Goal: Information Seeking & Learning: Learn about a topic

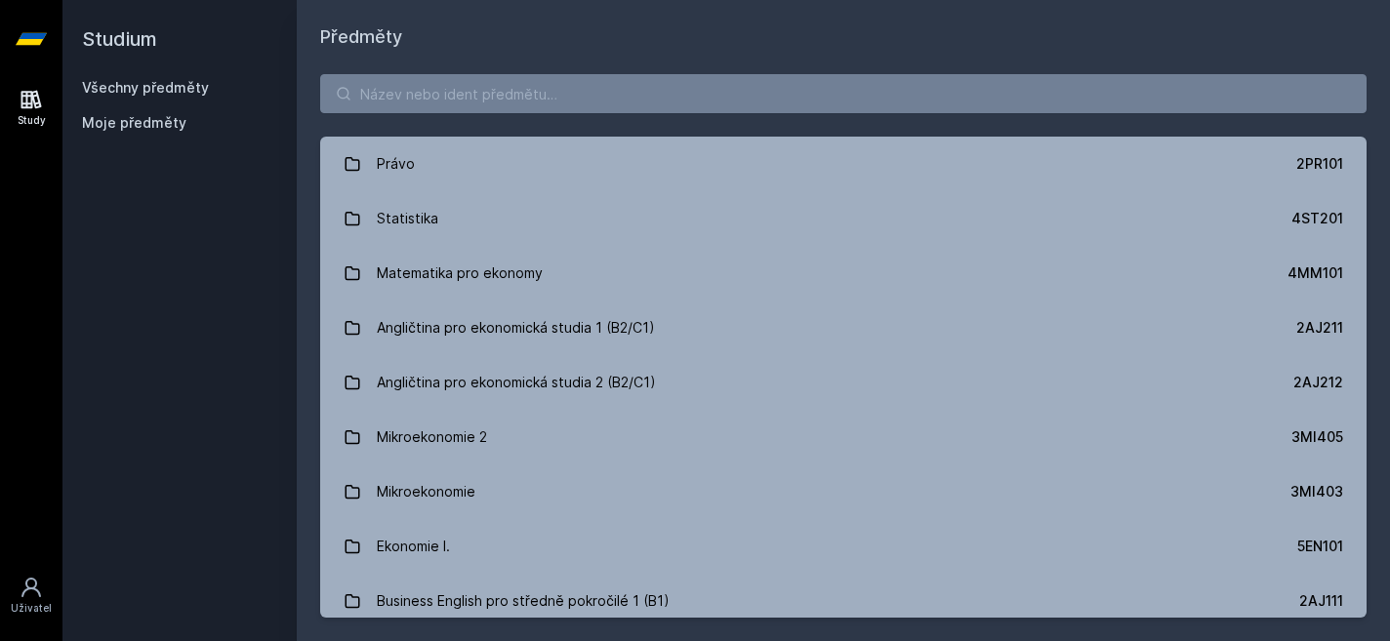
click at [516, 113] on div "Právo 2PR101 Statistika 4ST201 Matematika pro ekonomy 4MM101 Angličtina pro eko…" at bounding box center [843, 346] width 1093 height 591
click at [429, 85] on input "search" at bounding box center [843, 93] width 1046 height 39
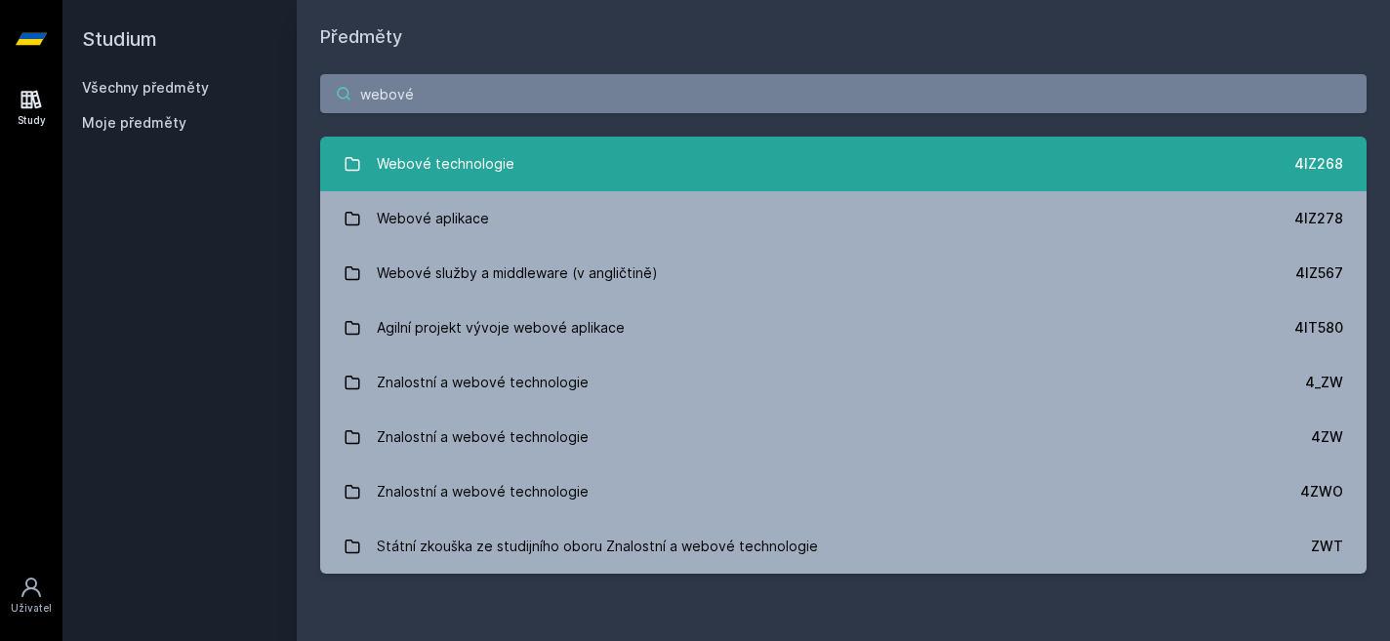
type input "webové"
click at [369, 162] on link "Webové technologie 4IZ268" at bounding box center [843, 164] width 1046 height 55
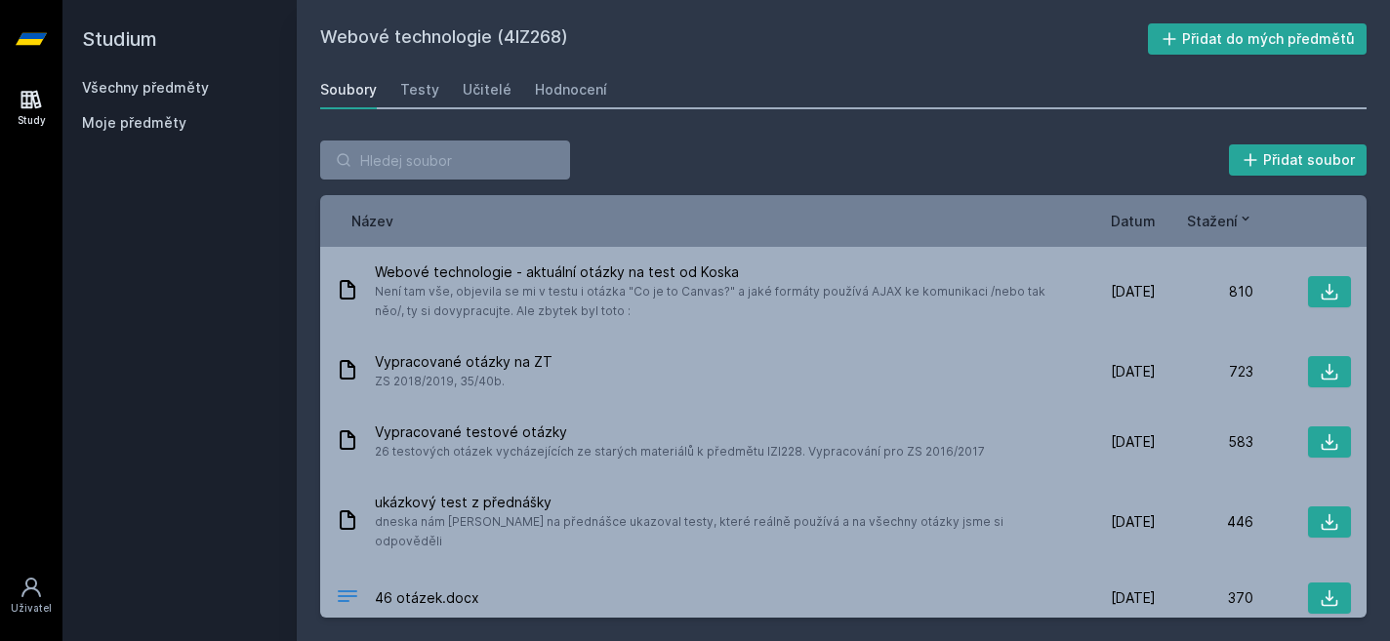
click at [1138, 228] on span "Datum" at bounding box center [1133, 221] width 45 height 20
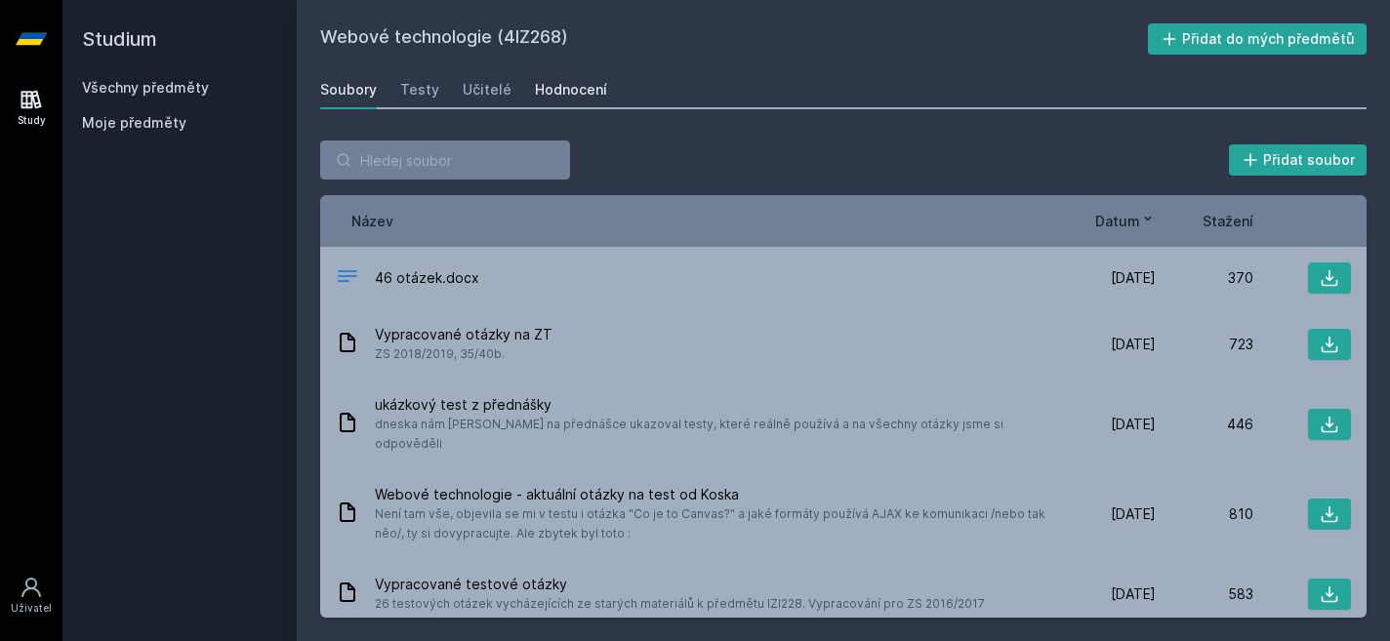
click at [587, 84] on div "Hodnocení" at bounding box center [571, 90] width 72 height 20
